Goal: Go to known website: Access a specific website the user already knows

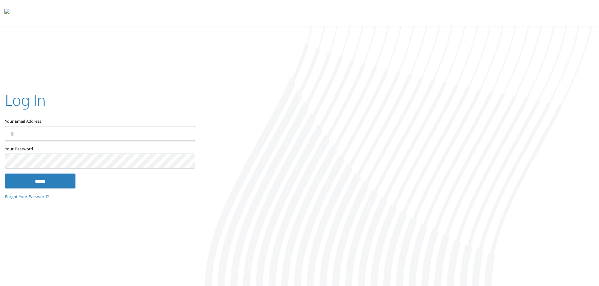
type input "**********"
click at [54, 179] on input "******" at bounding box center [40, 181] width 70 height 15
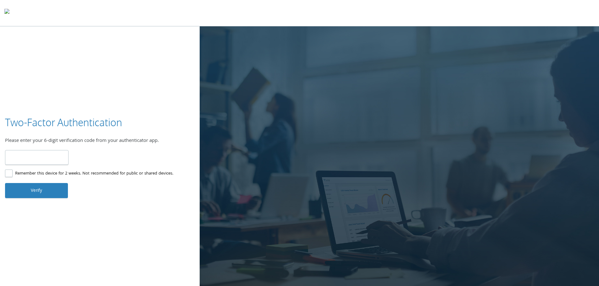
click at [46, 157] on input "number" at bounding box center [37, 157] width 64 height 15
type input "******"
